Goal: Find specific page/section: Find specific page/section

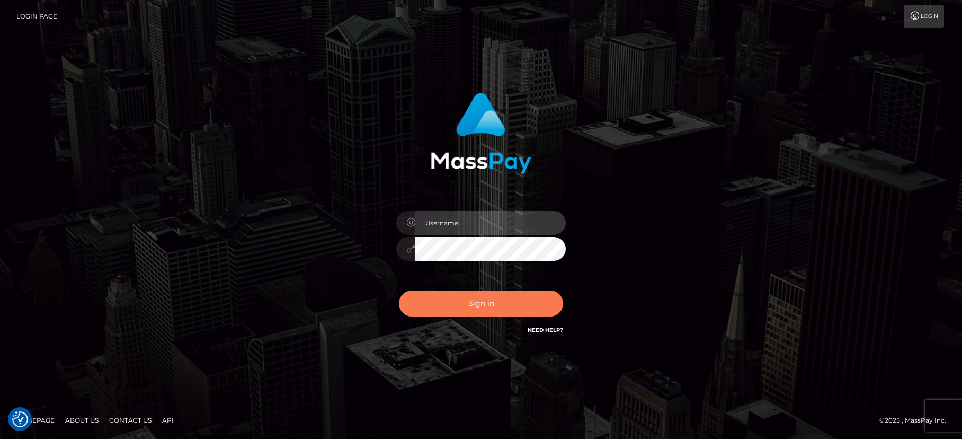
type input "dave.levarti"
click at [472, 307] on button "Sign in" at bounding box center [481, 303] width 164 height 26
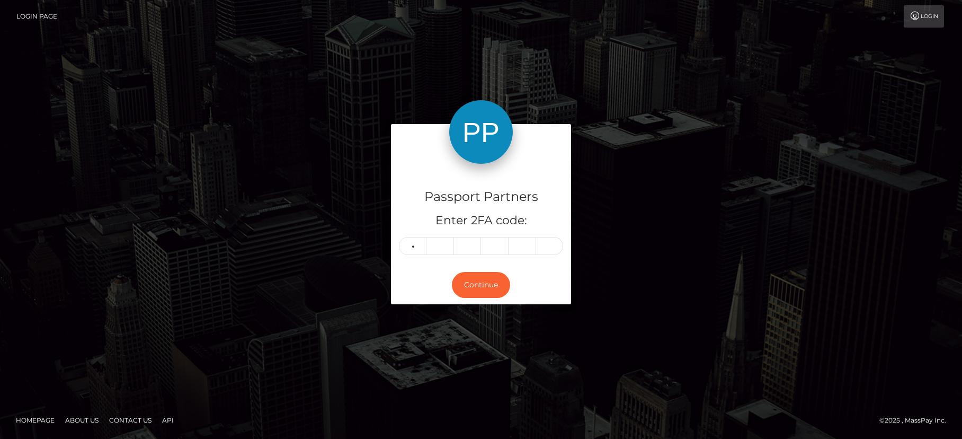
type input "4"
type input "9"
type input "6"
type input "5"
type input "2"
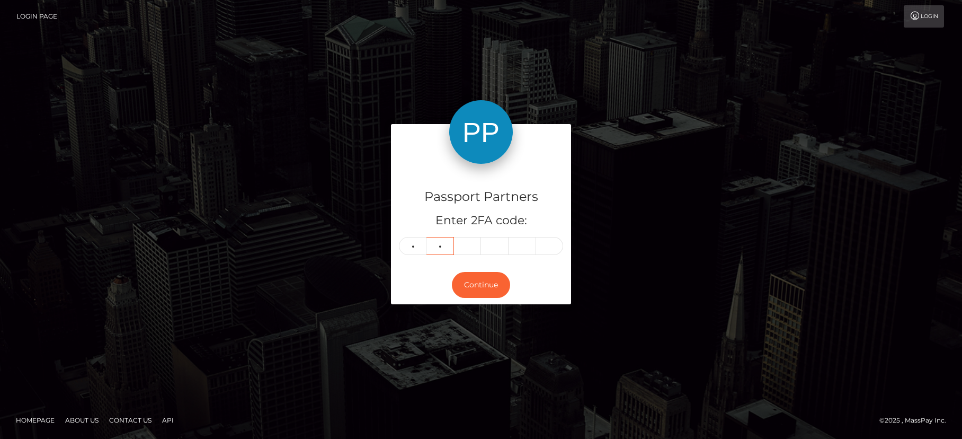
type input "2"
type input "9"
type input "6"
type input "5"
type input "2"
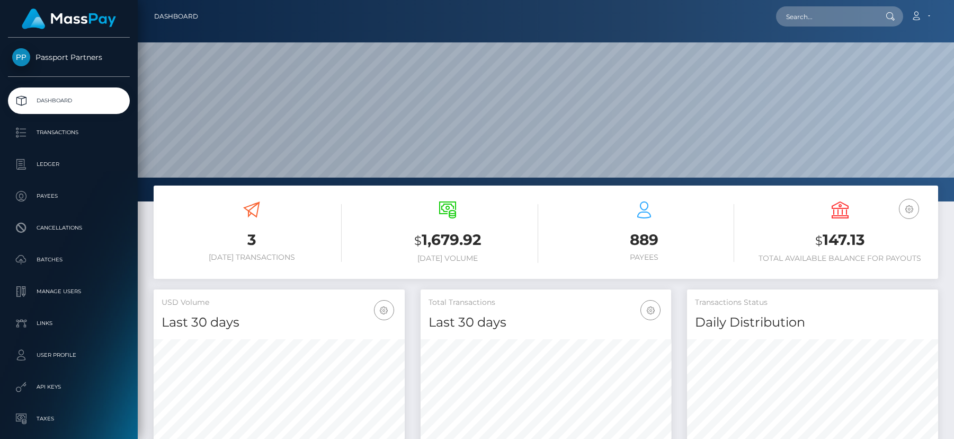
scroll to position [188, 251]
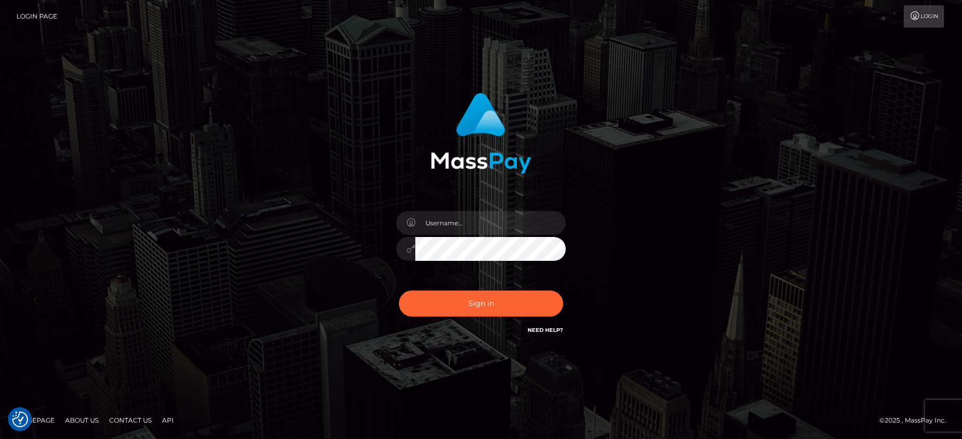
checkbox input "true"
type input "dave.levarti"
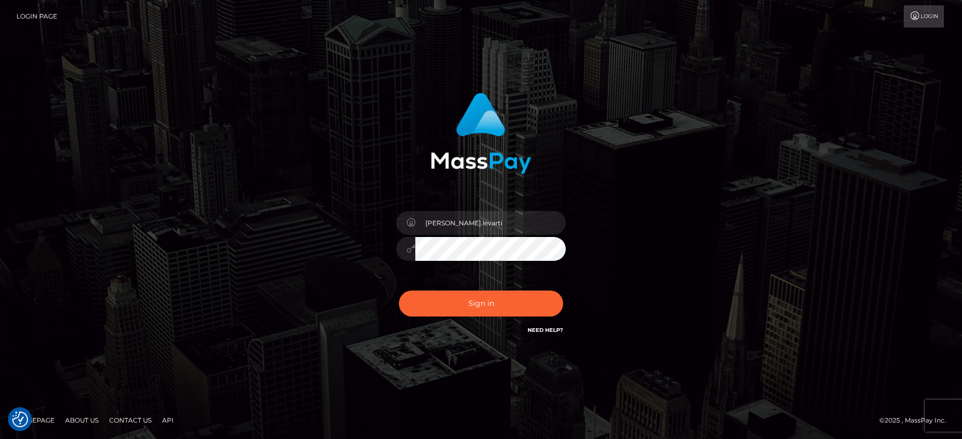
click at [652, 329] on div "dave.levarti Sign in" at bounding box center [481, 220] width 604 height 270
click at [508, 279] on div "dave.levarti" at bounding box center [480, 243] width 185 height 81
click at [489, 305] on button "Sign in" at bounding box center [481, 303] width 164 height 26
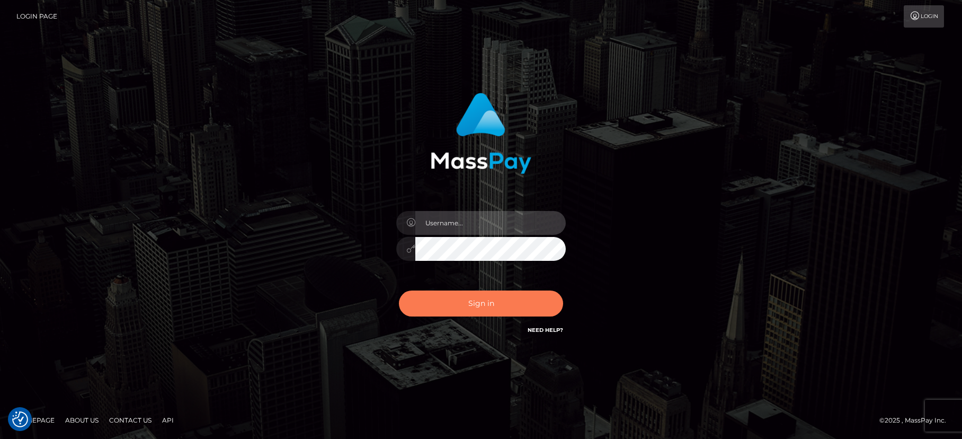
type input "dave.levarti"
click at [450, 300] on button "Sign in" at bounding box center [481, 303] width 164 height 26
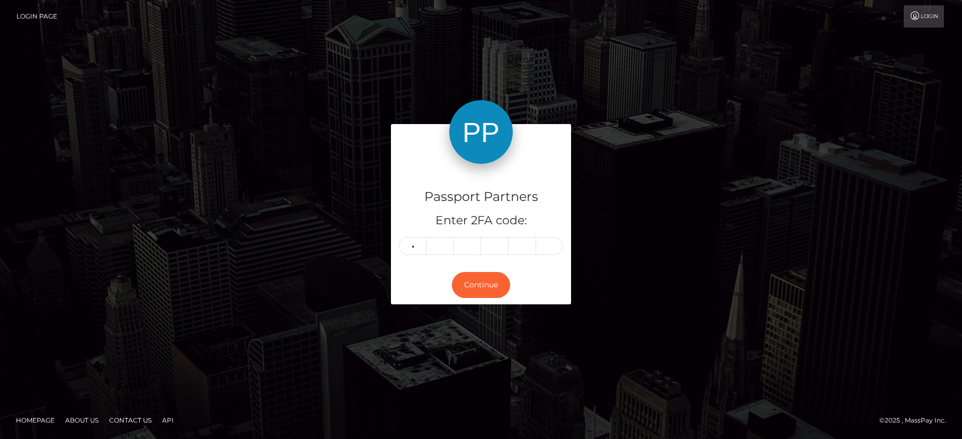
type input "9"
type input "6"
type input "9"
type input "1"
type input "3"
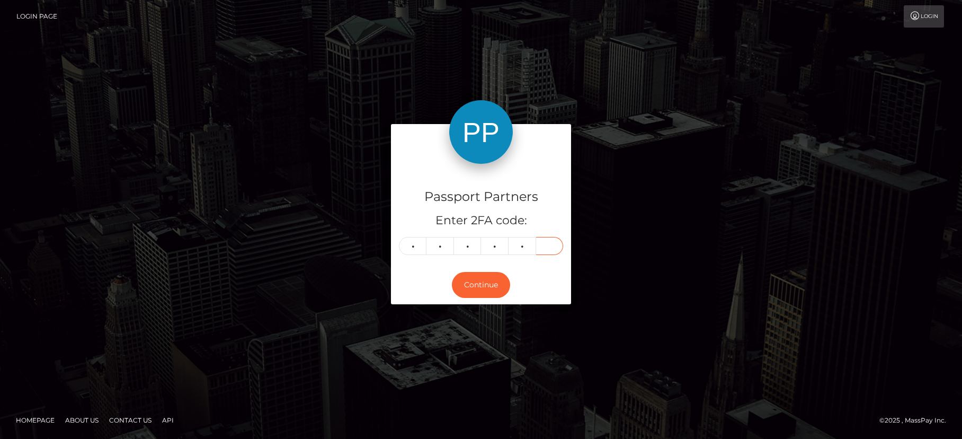
type input "0"
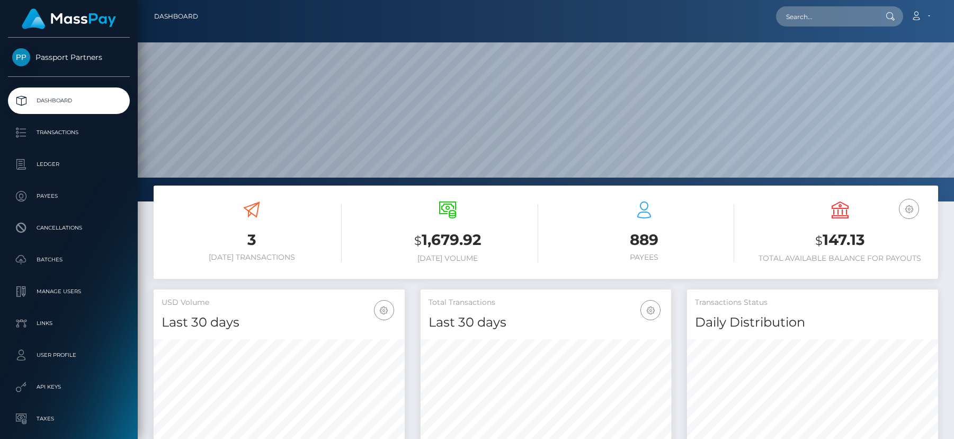
scroll to position [188, 251]
click at [818, 8] on input "text" at bounding box center [826, 16] width 100 height 20
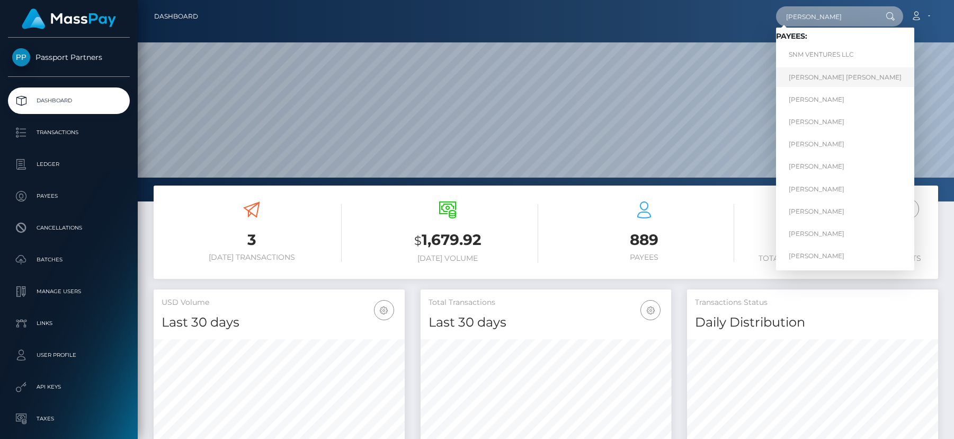
type input "natalie"
click at [816, 78] on link "Natalie Jo Rondorf" at bounding box center [845, 77] width 138 height 20
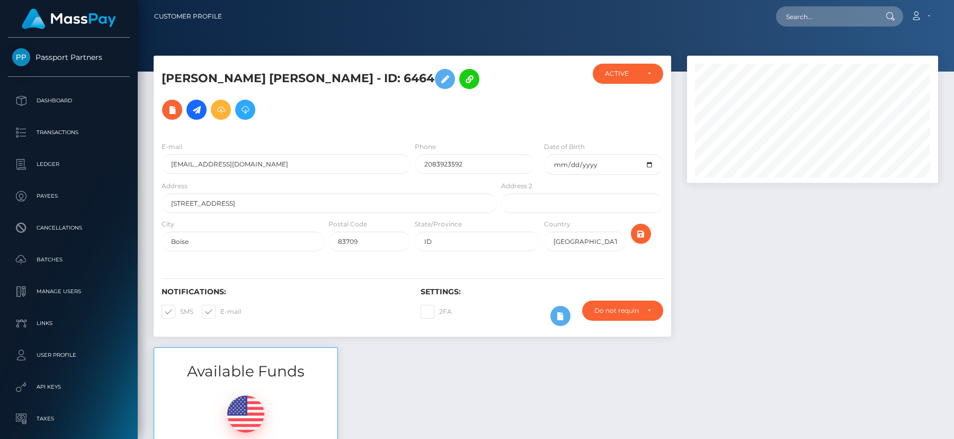
scroll to position [127, 251]
click at [439, 347] on div "Available Funds $20.78 USD Balance" at bounding box center [546, 425] width 800 height 156
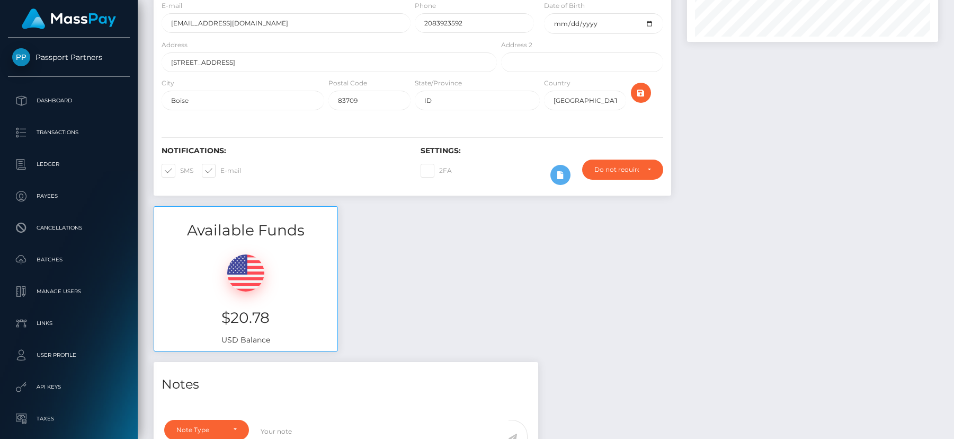
scroll to position [0, 0]
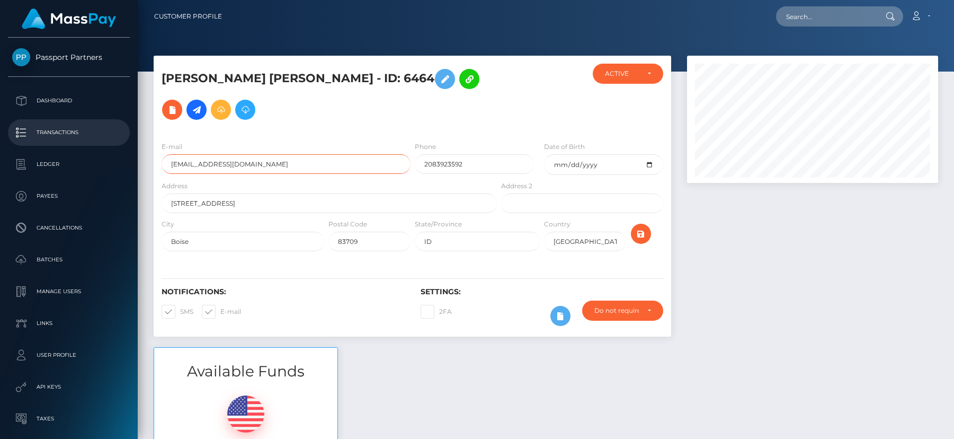
drag, startPoint x: 257, startPoint y: 134, endPoint x: 110, endPoint y: 132, distance: 147.3
click at [110, 132] on div "Passport Partners Dashboard Transactions Ledger Payees Cancellations" at bounding box center [477, 219] width 954 height 439
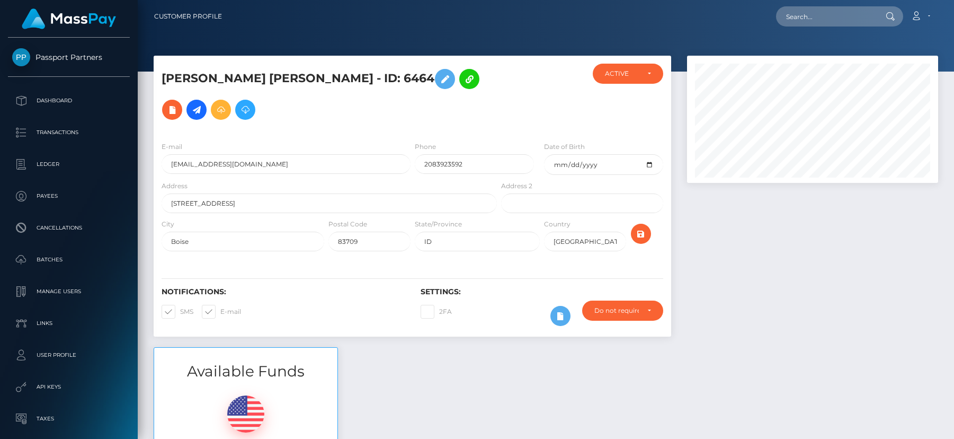
click at [440, 393] on div "Available Funds $20.78 USD Balance" at bounding box center [546, 425] width 800 height 156
click at [775, 291] on div at bounding box center [812, 201] width 267 height 291
click at [800, 22] on input "text" at bounding box center [826, 16] width 100 height 20
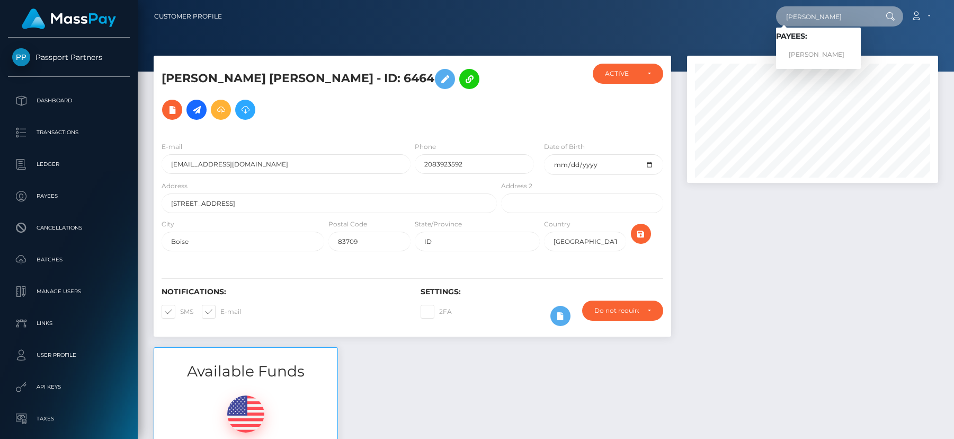
drag, startPoint x: 820, startPoint y: 17, endPoint x: 694, endPoint y: 1, distance: 127.2
click at [694, 1] on nav "Customer Profile james Loading... Loading... Payees: James Monroe Account Logout" at bounding box center [546, 16] width 816 height 33
type input "kim"
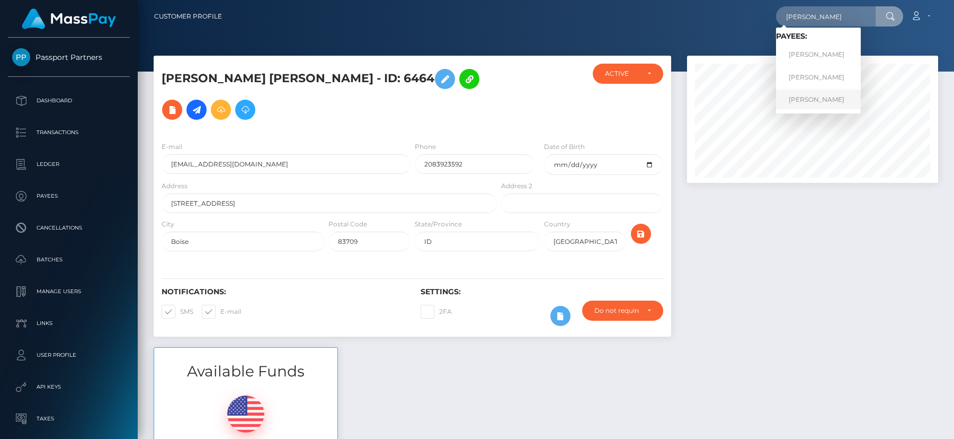
click at [807, 96] on link "JONG MIN KIM" at bounding box center [818, 100] width 85 height 20
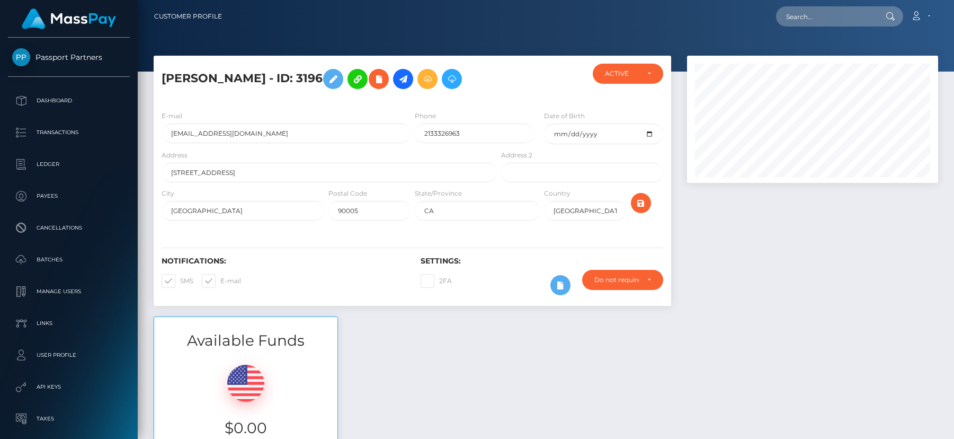
scroll to position [127, 251]
click at [715, 340] on div "Available Funds $0.00 USD Balance" at bounding box center [546, 394] width 800 height 156
click at [805, 14] on input "text" at bounding box center [826, 16] width 100 height 20
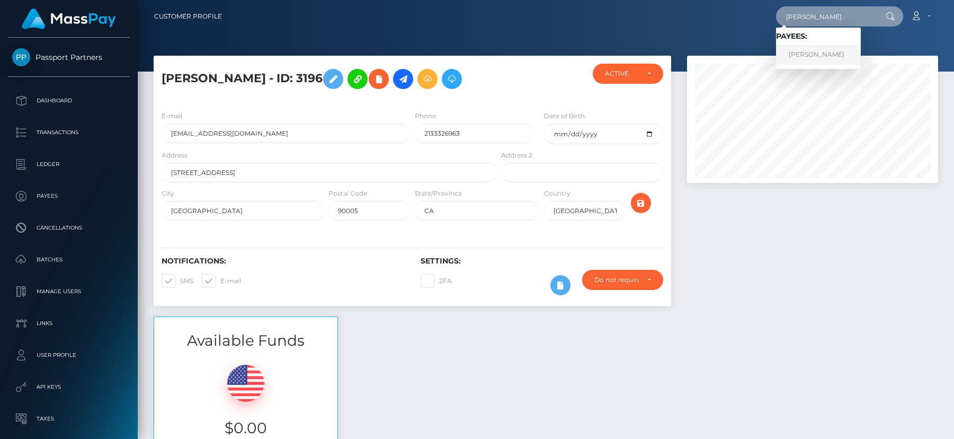
type input "[PERSON_NAME]"
click at [826, 64] on link "[PERSON_NAME]" at bounding box center [818, 55] width 85 height 20
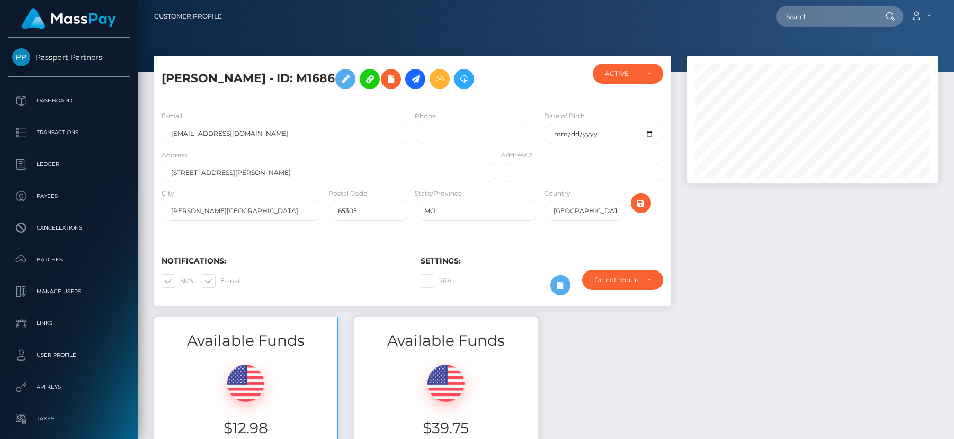
scroll to position [127, 251]
click at [608, 362] on div "Available Funds $12.98 USD Balance Available Funds $39.75 USD Balance" at bounding box center [546, 394] width 800 height 156
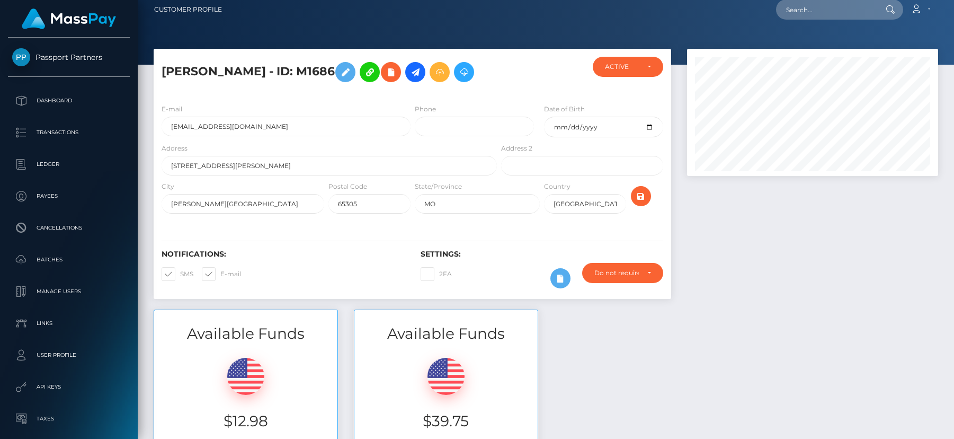
scroll to position [0, 0]
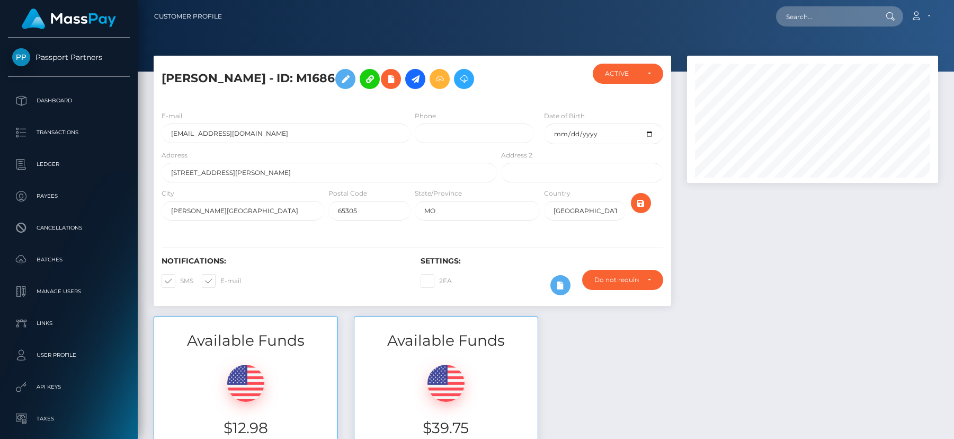
click at [495, 376] on div at bounding box center [445, 380] width 167 height 42
click at [430, 337] on h3 "Available Funds" at bounding box center [445, 340] width 183 height 21
click at [289, 341] on h3 "Available Funds" at bounding box center [245, 340] width 183 height 21
drag, startPoint x: 269, startPoint y: 133, endPoint x: 88, endPoint y: 124, distance: 180.3
click at [88, 124] on div "Passport Partners Dashboard Transactions Ledger Payees Cancellations" at bounding box center [477, 219] width 954 height 439
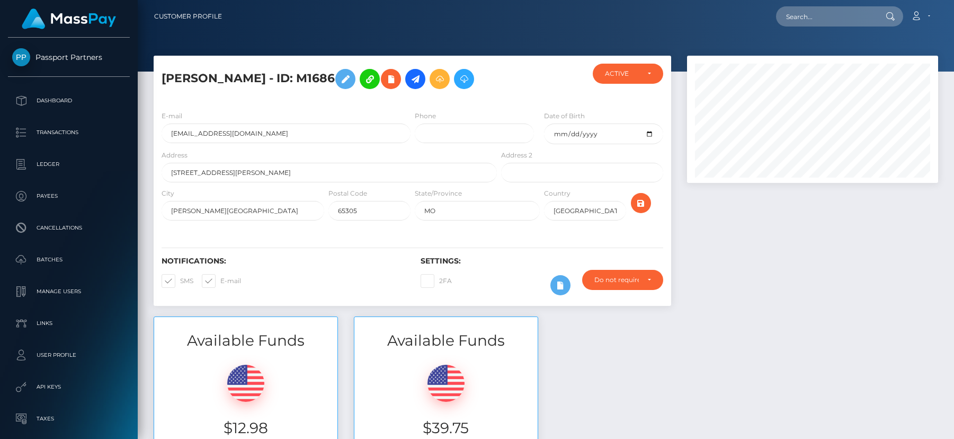
click at [629, 343] on div "Available Funds $12.98 USD Balance Available Funds $39.75 USD Balance" at bounding box center [546, 394] width 800 height 156
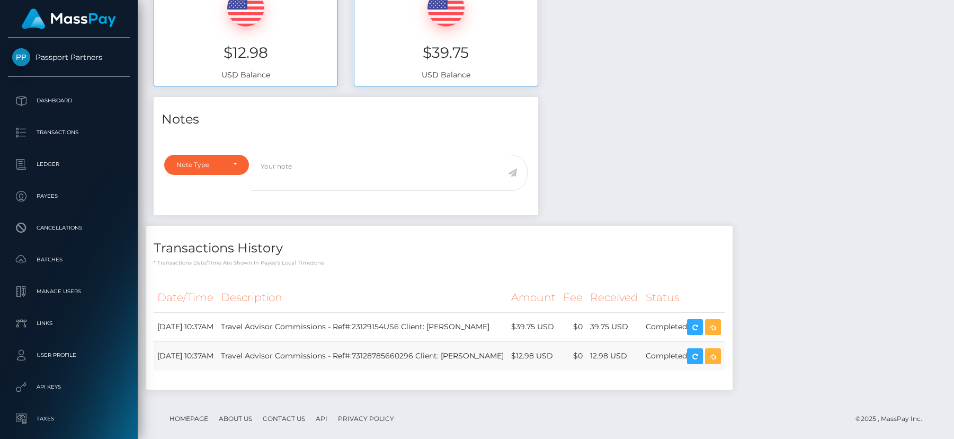
scroll to position [375, 0]
click at [763, 248] on div "Notes Note Type Compliance Clear Compliance General Note Type" at bounding box center [546, 248] width 800 height 303
click at [686, 185] on div "Notes Note Type Compliance Clear Compliance General Note Type" at bounding box center [546, 248] width 800 height 303
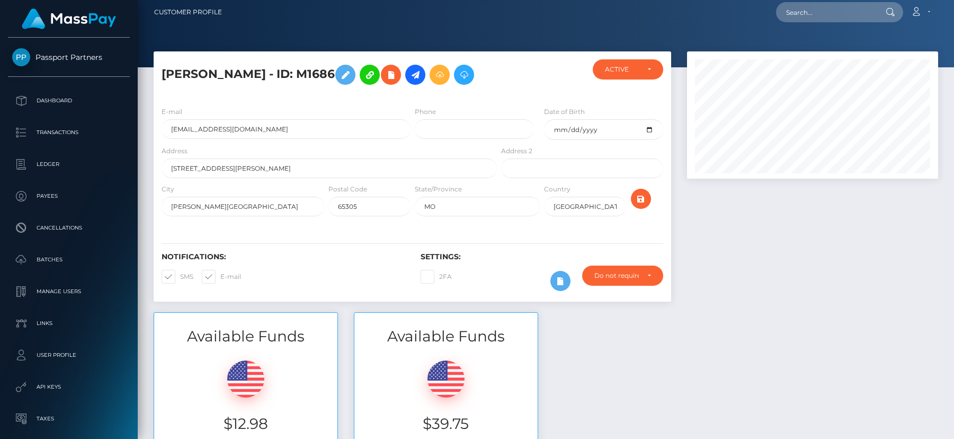
scroll to position [0, 0]
